Goal: Feedback & Contribution: Leave review/rating

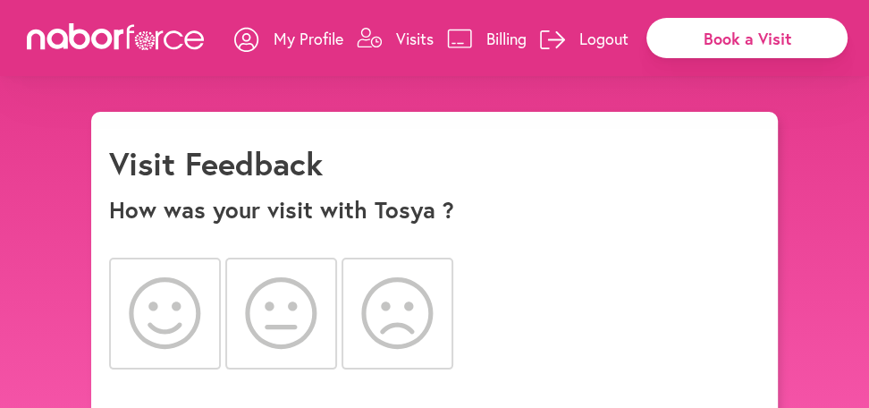
click at [151, 304] on icon at bounding box center [165, 313] width 72 height 72
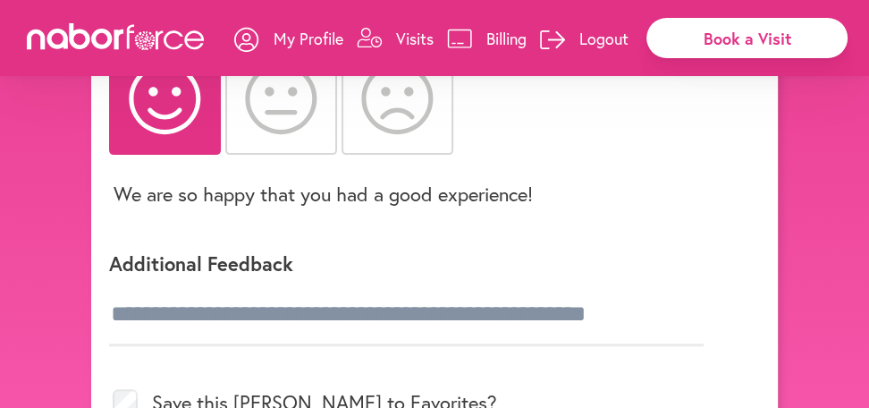
scroll to position [286, 0]
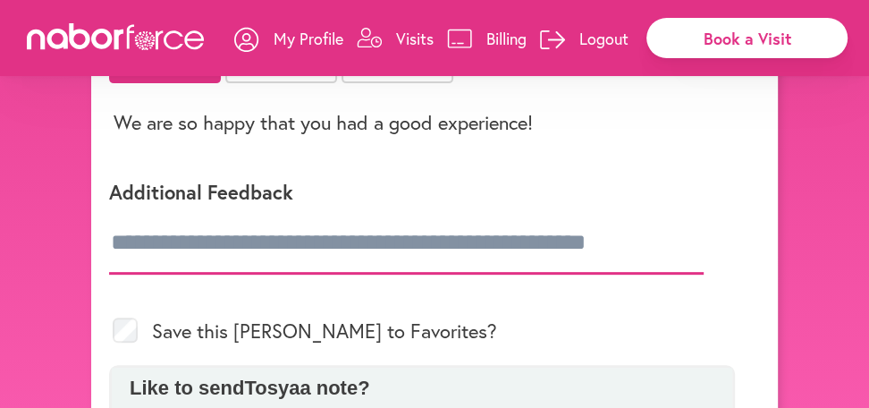
click at [126, 227] on input "text" at bounding box center [406, 243] width 594 height 63
click at [147, 244] on input "text" at bounding box center [406, 243] width 594 height 63
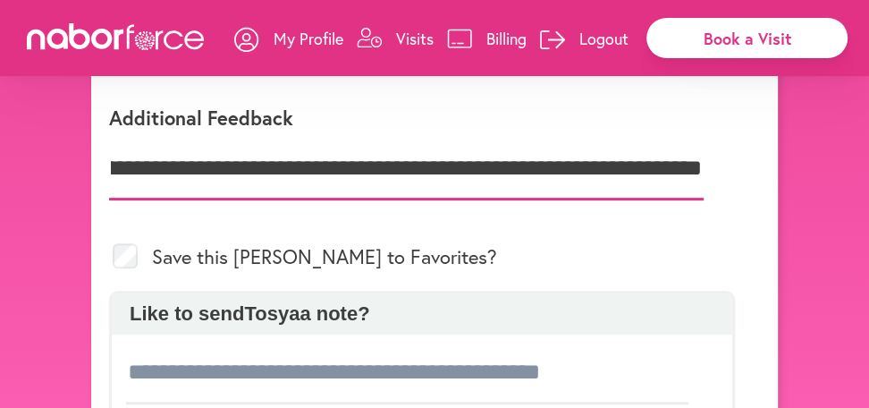
scroll to position [429, 0]
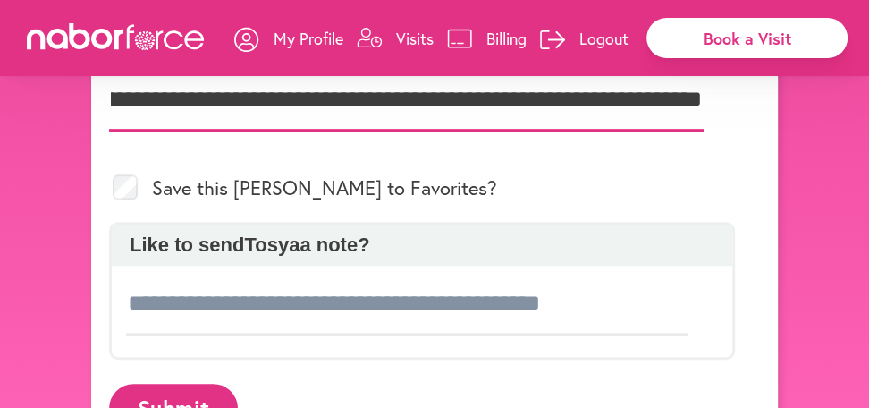
type input "**********"
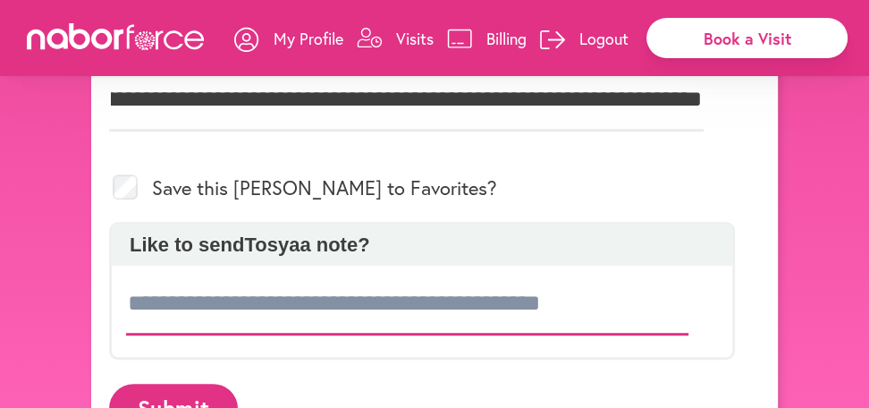
click at [169, 308] on input at bounding box center [407, 304] width 562 height 63
type input "*"
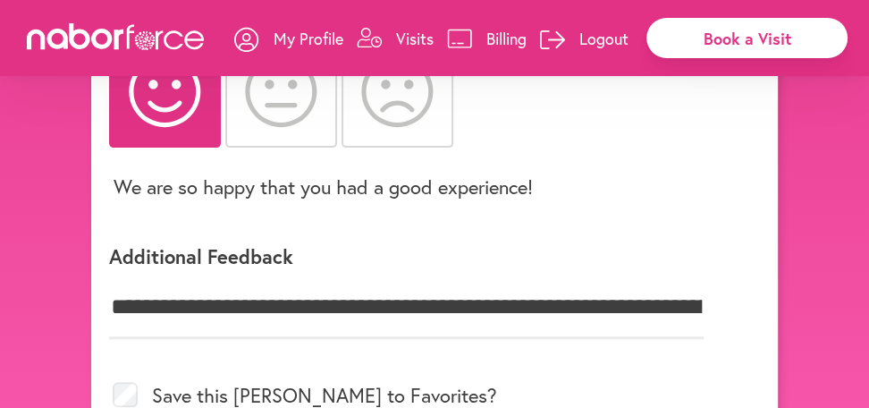
scroll to position [499, 0]
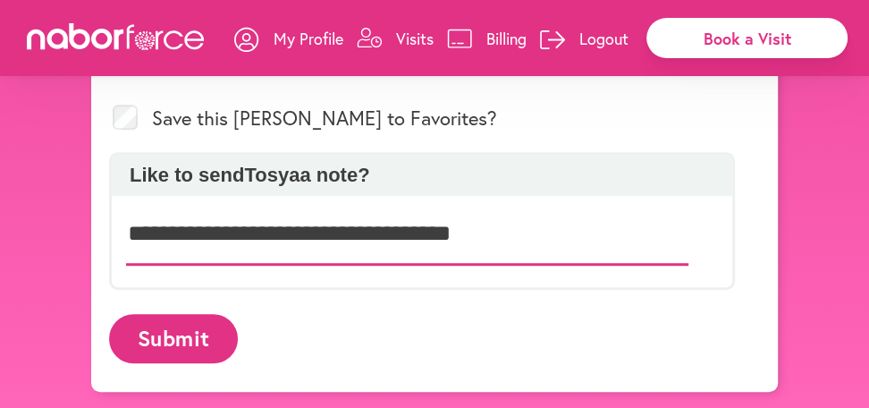
type input "**********"
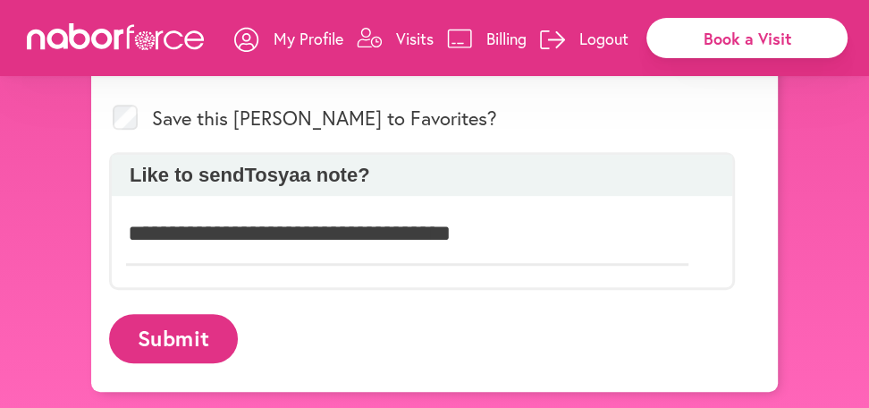
click at [157, 332] on button "Submit" at bounding box center [173, 338] width 129 height 49
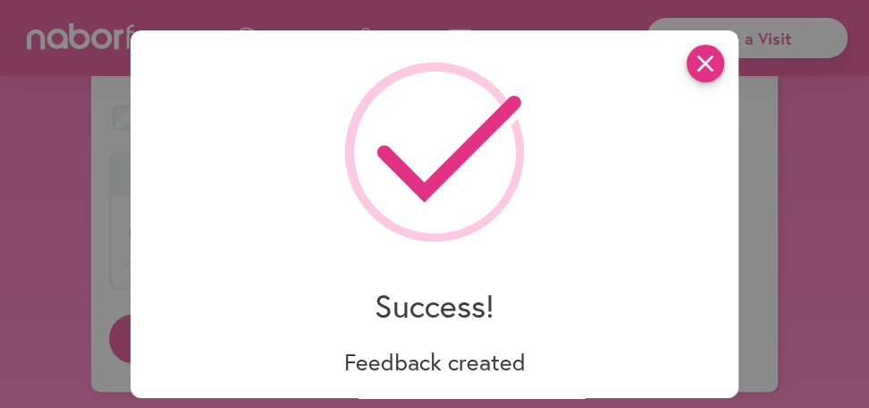
click at [693, 60] on icon "close" at bounding box center [706, 64] width 38 height 38
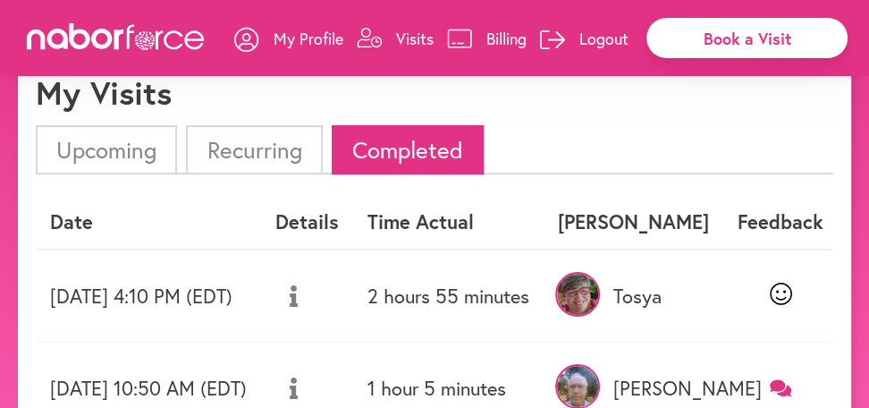
scroll to position [143, 0]
